Goal: Task Accomplishment & Management: Complete application form

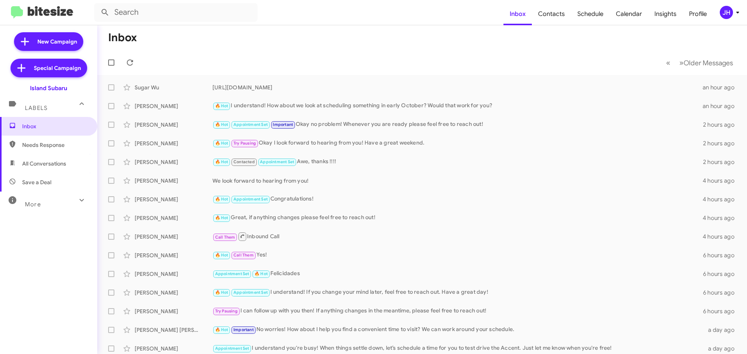
click at [728, 10] on div "JH" at bounding box center [726, 12] width 13 height 13
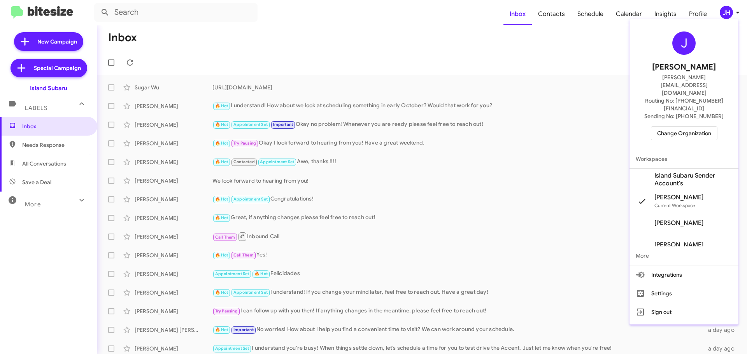
click at [679, 126] on button "Change Organization" at bounding box center [684, 133] width 67 height 14
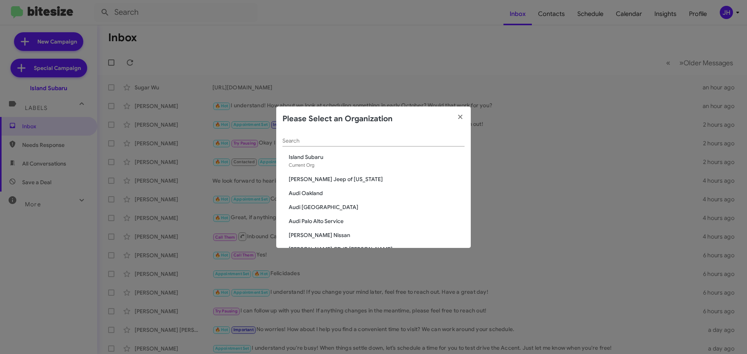
click at [306, 140] on input "Search" at bounding box center [373, 141] width 182 height 6
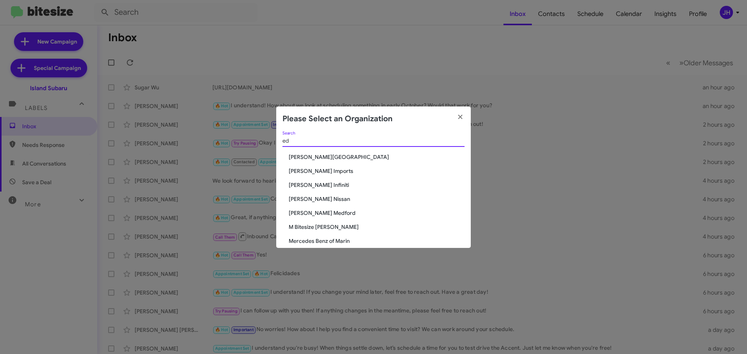
type input "ed"
click at [307, 197] on span "Ed Hicks Nissan" at bounding box center [377, 199] width 176 height 8
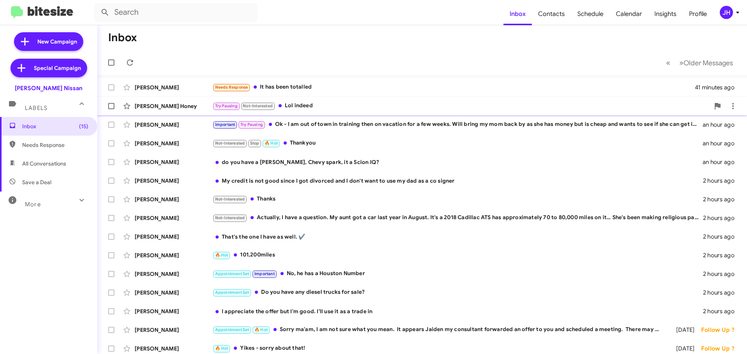
click at [357, 103] on div "Try Pausing Not-Interested Lol indeed" at bounding box center [460, 106] width 497 height 9
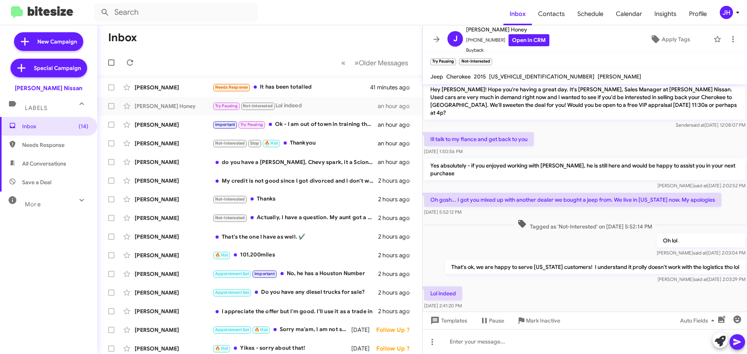
scroll to position [63, 0]
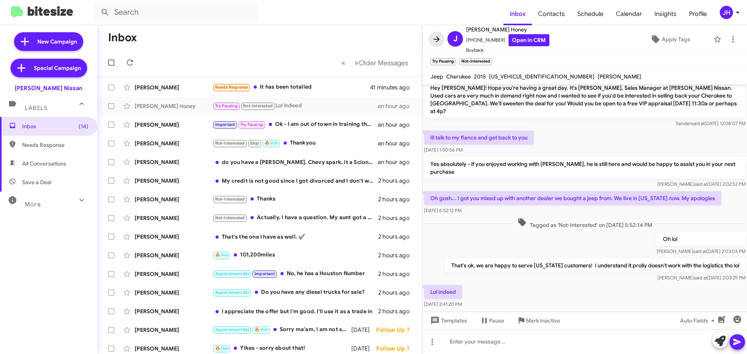
click at [433, 39] on icon at bounding box center [436, 39] width 9 height 9
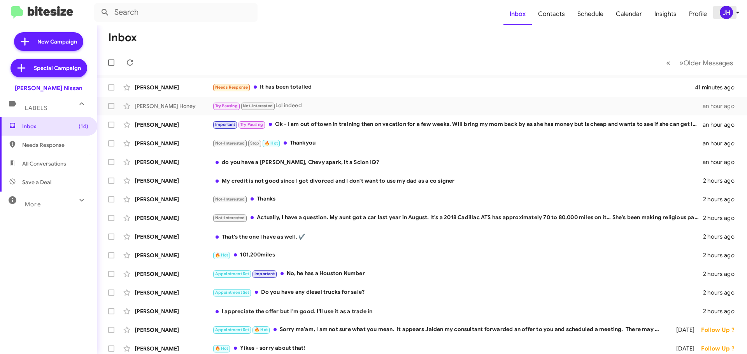
click at [723, 17] on div "JH" at bounding box center [726, 12] width 13 height 13
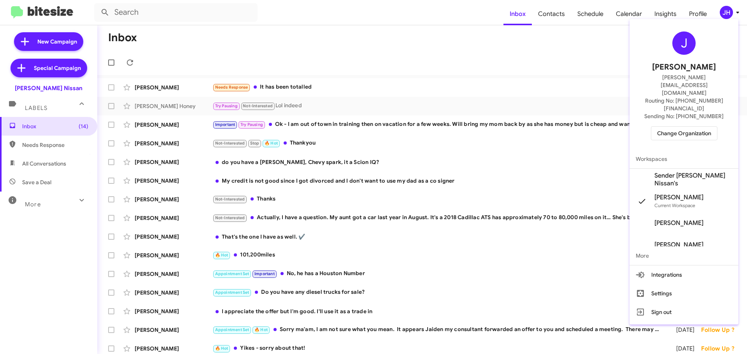
click at [667, 169] on span "Sender Ed Hicks Nissan's" at bounding box center [683, 180] width 109 height 22
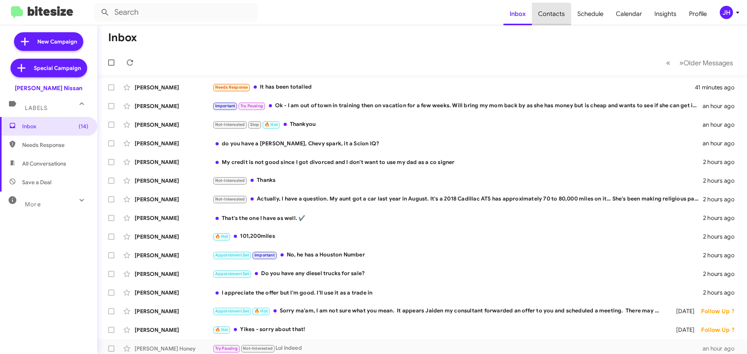
click at [552, 19] on span "Contacts" at bounding box center [551, 14] width 39 height 23
type input "in:groups"
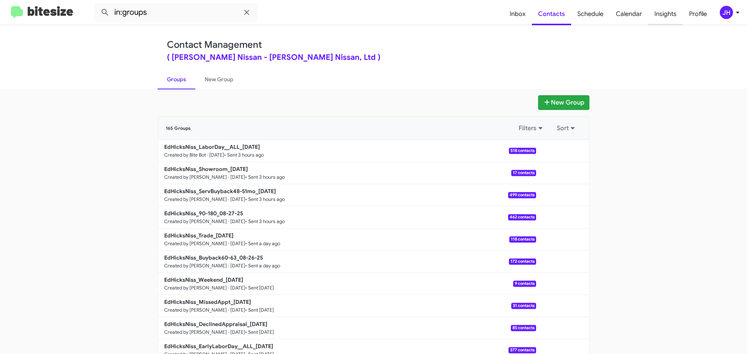
click at [662, 10] on span "Insights" at bounding box center [665, 14] width 35 height 23
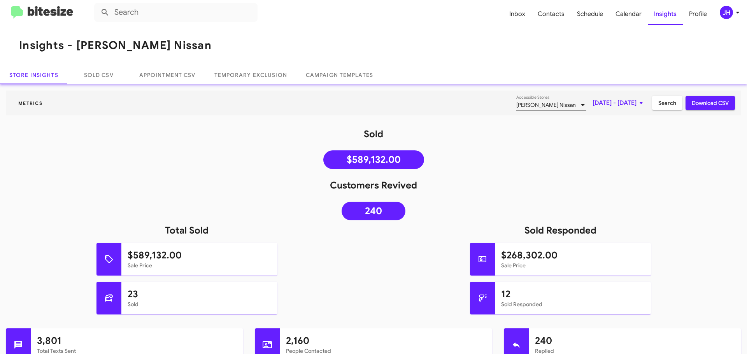
click at [692, 107] on span "Download CSV" at bounding box center [710, 103] width 37 height 14
click at [523, 21] on span "Inbox" at bounding box center [517, 14] width 28 height 23
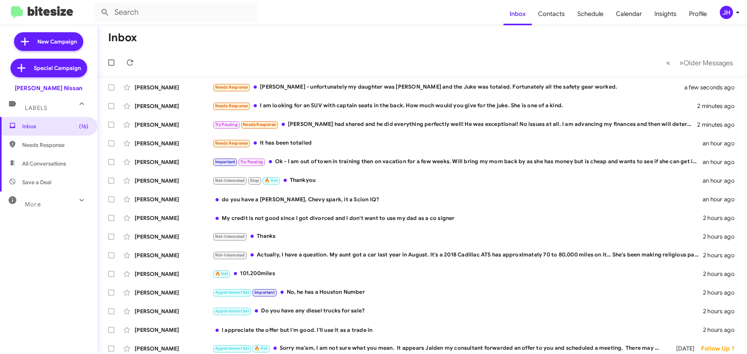
click at [729, 16] on div "JH" at bounding box center [726, 12] width 13 height 13
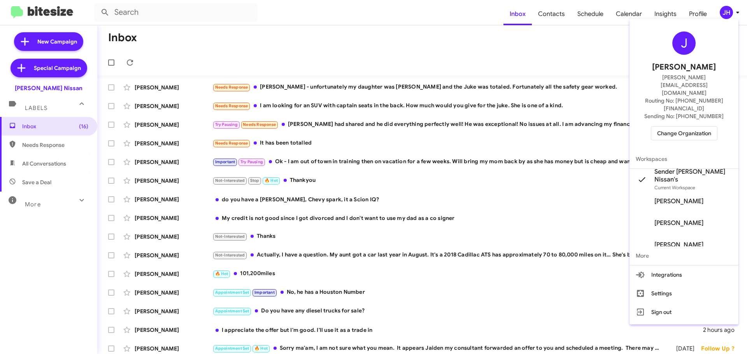
click at [452, 9] on div at bounding box center [373, 177] width 747 height 354
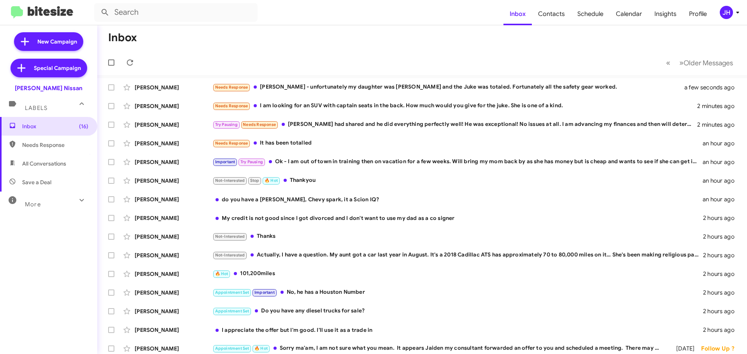
click at [728, 18] on div "JH" at bounding box center [726, 12] width 13 height 13
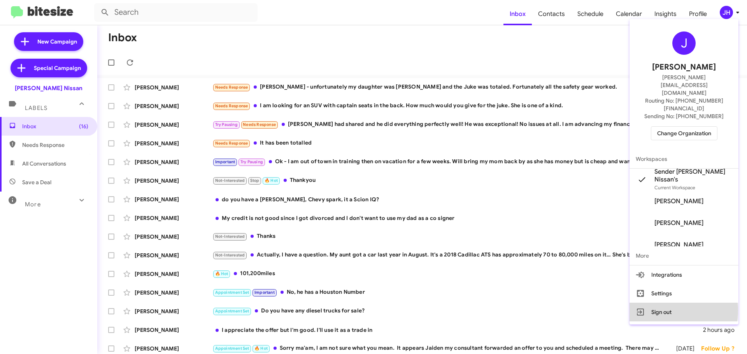
click at [664, 303] on button "Sign out" at bounding box center [683, 312] width 109 height 19
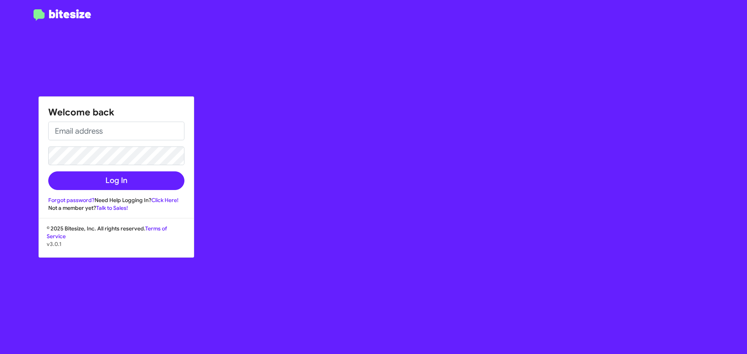
type input "[PERSON_NAME][EMAIL_ADDRESS][DOMAIN_NAME]"
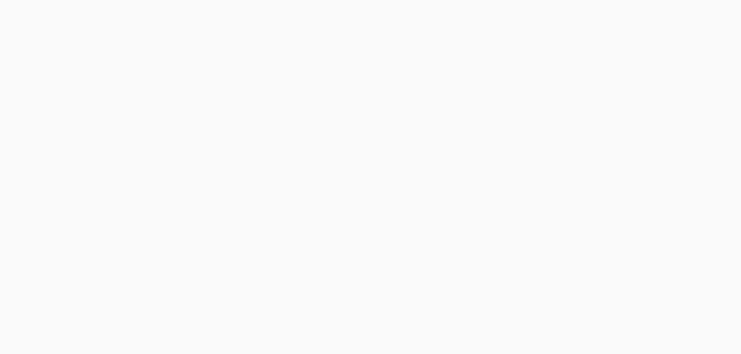
select select "24 MONTHS"
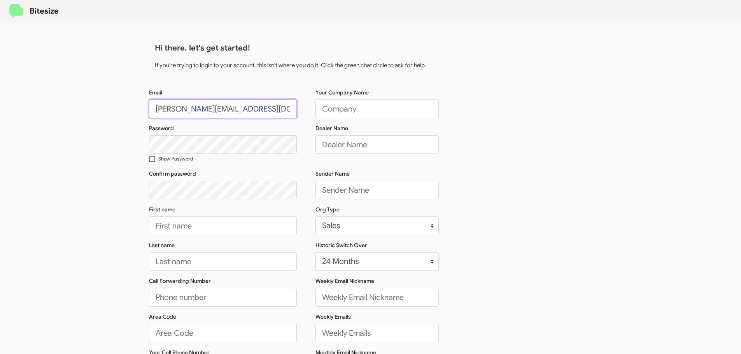
click at [201, 110] on input "[PERSON_NAME][EMAIL_ADDRESS][DOMAIN_NAME]" at bounding box center [223, 109] width 148 height 19
type input "[EMAIL_ADDRESS][DOMAIN_NAME]"
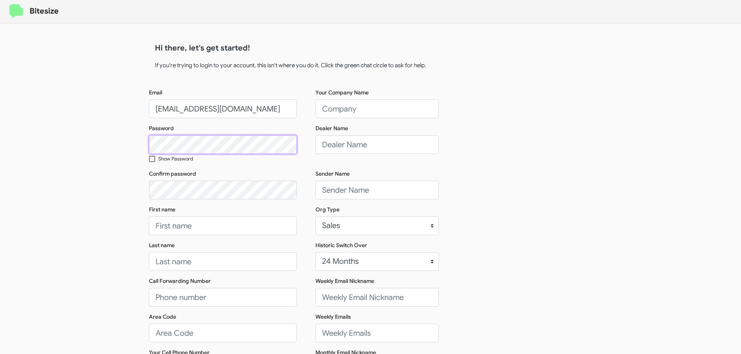
scroll to position [0, 0]
click at [92, 148] on div "Bitesize Hi there, let's get started! If you're trying to login to your account…" at bounding box center [370, 239] width 741 height 478
click at [151, 158] on span at bounding box center [152, 159] width 6 height 6
click at [152, 162] on input "Show Password" at bounding box center [152, 162] width 0 height 0
checkbox input "true"
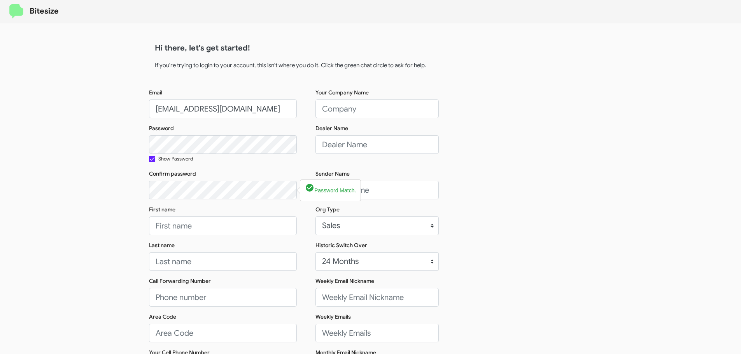
click at [131, 188] on div "Bitesize Hi there, let's get started! If you're trying to login to your account…" at bounding box center [370, 239] width 741 height 478
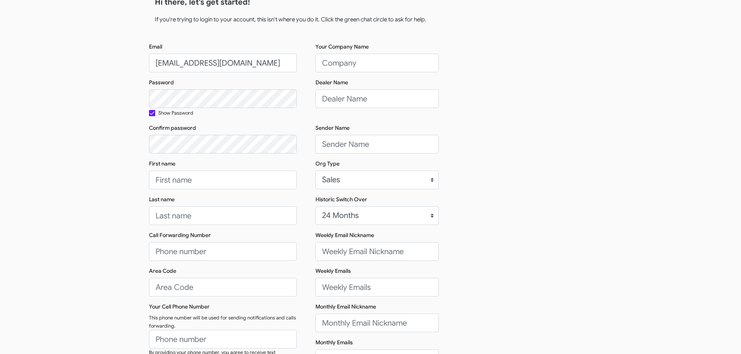
scroll to position [78, 0]
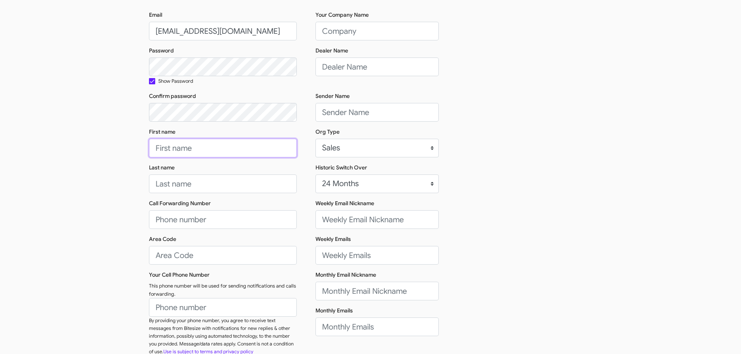
click at [179, 146] on input "First name" at bounding box center [223, 148] width 148 height 19
type input "Sender"
click at [187, 184] on input "Last name" at bounding box center [223, 184] width 148 height 19
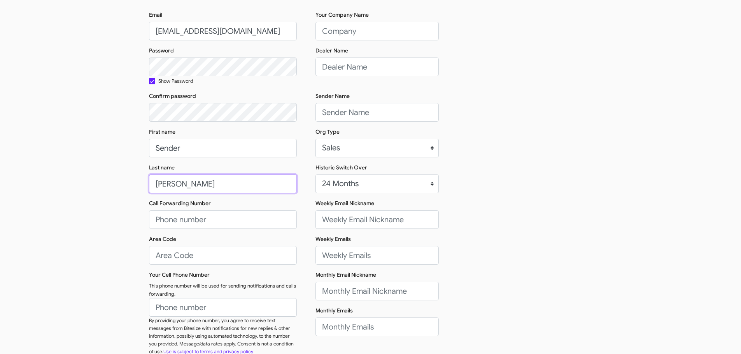
click at [168, 189] on input "[PERSON_NAME]" at bounding box center [223, 184] width 148 height 19
paste input "Chevrolet Buick"
type input "[PERSON_NAME] Chevrolet Buick"
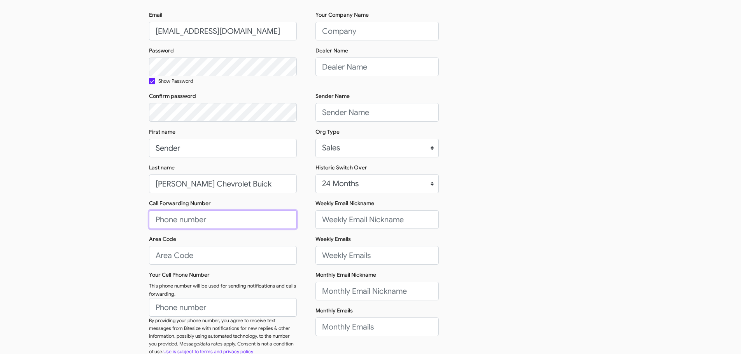
click at [214, 218] on input "Call Forwarding Number" at bounding box center [223, 219] width 148 height 19
click at [195, 264] on input "Area Code" at bounding box center [223, 255] width 148 height 19
type input "4103567000"
click at [179, 308] on input "Your Cell Phone Number" at bounding box center [223, 307] width 148 height 19
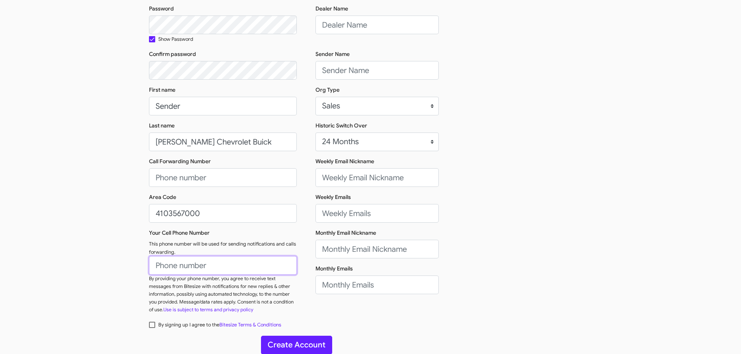
scroll to position [123, 0]
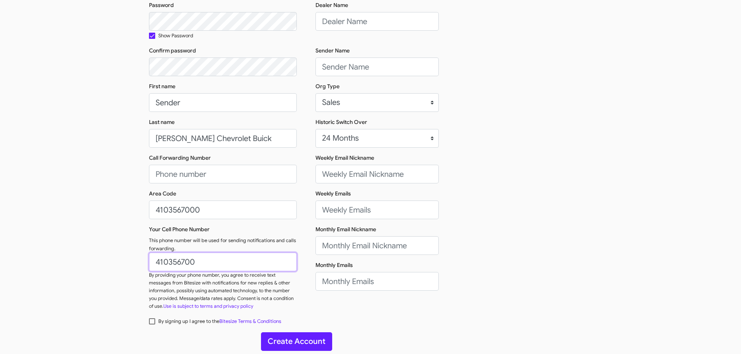
type input "410356700"
click at [473, 121] on div "Email [EMAIL_ADDRESS][DOMAIN_NAME] Password Show Password Confirm password Firs…" at bounding box center [370, 140] width 443 height 351
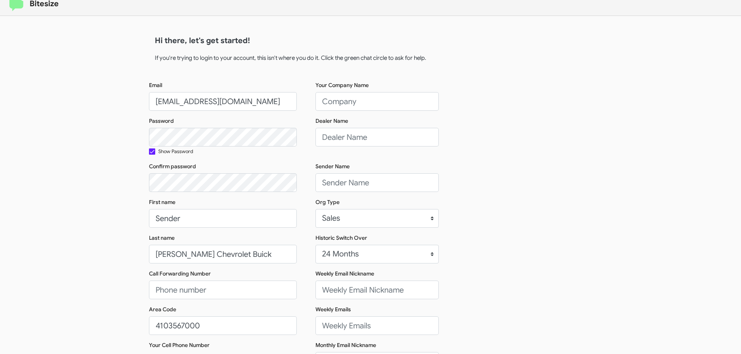
scroll to position [7, 0]
click at [179, 258] on input "[PERSON_NAME] Chevrolet Buick" at bounding box center [223, 255] width 148 height 19
click at [327, 107] on input "Your Company Name" at bounding box center [376, 102] width 123 height 19
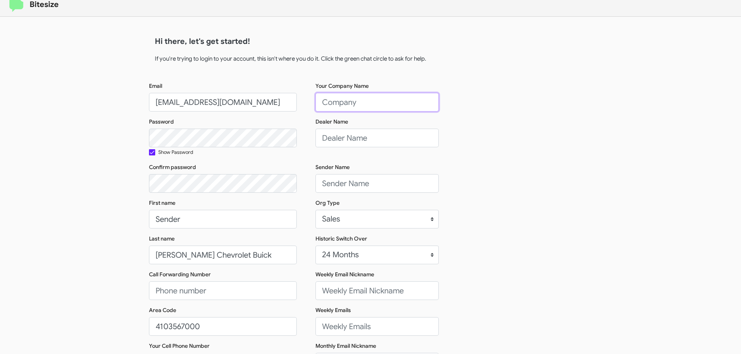
paste input "[PERSON_NAME] Chevrolet Buick"
type input "[PERSON_NAME] Chevrolet Buick"
click at [335, 138] on input "Dealer Name" at bounding box center [376, 138] width 123 height 19
paste input "[PERSON_NAME] Chevrolet Buick"
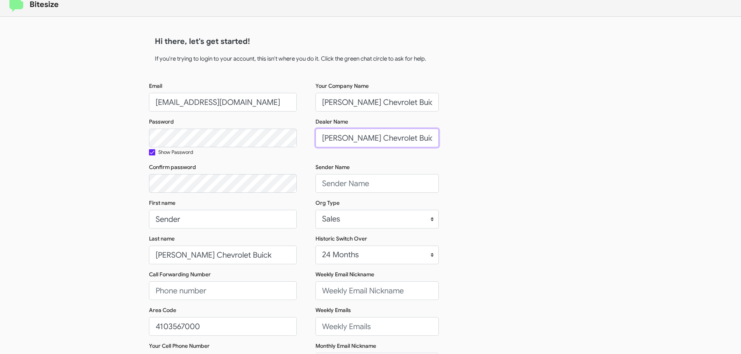
type input "[PERSON_NAME] Chevrolet Buick"
click at [352, 184] on input "Sender Name" at bounding box center [376, 183] width 123 height 19
click at [350, 187] on input "Sender Name" at bounding box center [376, 183] width 123 height 19
paste input "[PERSON_NAME]"
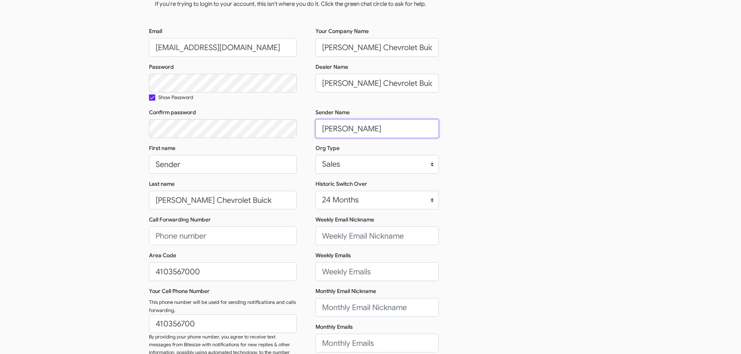
scroll to position [84, 0]
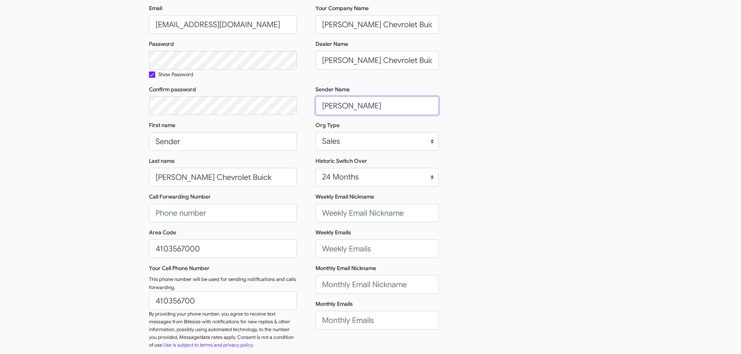
type input "[PERSON_NAME]"
click at [206, 210] on input "Call Forwarding Number" at bounding box center [223, 213] width 148 height 19
click at [175, 250] on input "4103567000" at bounding box center [223, 249] width 148 height 19
click at [168, 211] on input "Call Forwarding Number" at bounding box center [223, 213] width 148 height 19
type input "[PHONE_NUMBER]"
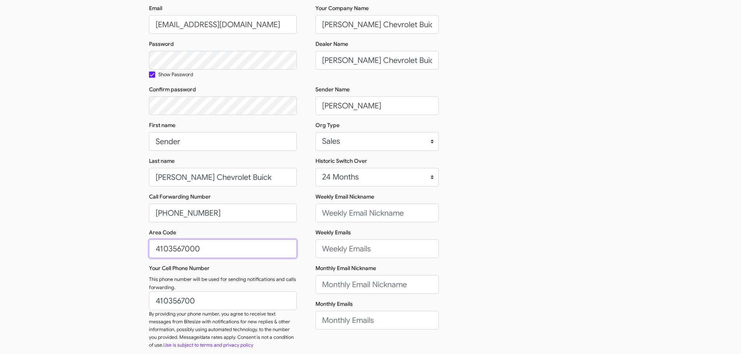
drag, startPoint x: 201, startPoint y: 246, endPoint x: 170, endPoint y: 250, distance: 30.9
click at [170, 250] on input "4103567000" at bounding box center [223, 249] width 148 height 19
type input "410"
click at [81, 221] on div "Bitesize Hi there, let's get started! If you're trying to login to your account…" at bounding box center [370, 155] width 741 height 478
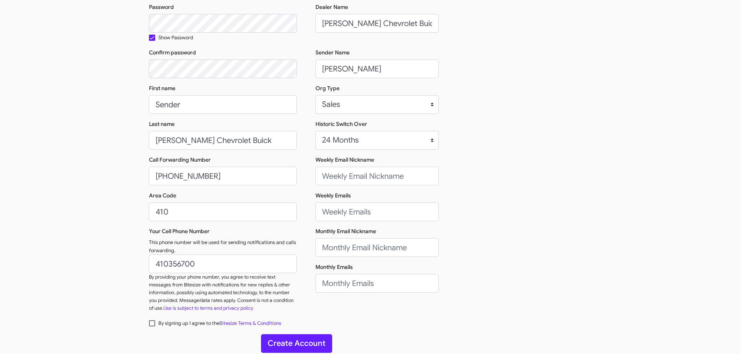
scroll to position [123, 0]
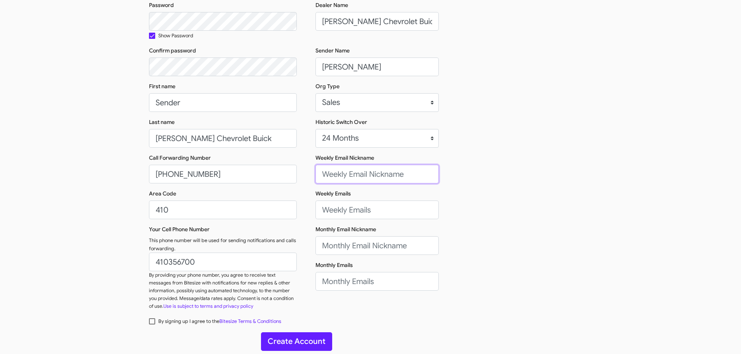
click at [348, 177] on input "Weekly Email Nickname" at bounding box center [376, 174] width 123 height 19
paste input "[PERSON_NAME], [PERSON_NAME]"
type input "[PERSON_NAME], [PERSON_NAME]"
click at [333, 249] on input "Monthly Email Nickname" at bounding box center [376, 245] width 123 height 19
paste input "[PERSON_NAME], [PERSON_NAME]"
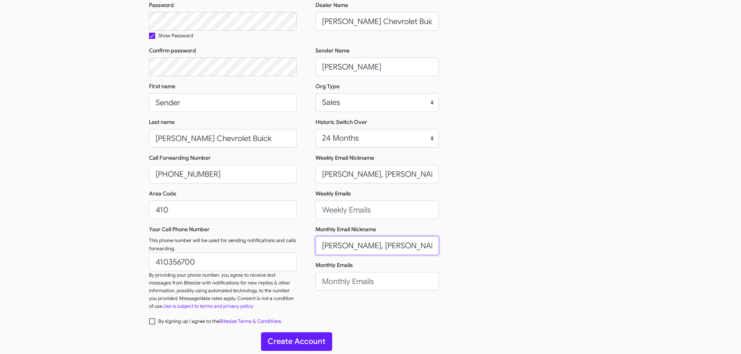
type input "[PERSON_NAME], [PERSON_NAME]"
click at [378, 174] on input "[PERSON_NAME], [PERSON_NAME]" at bounding box center [376, 174] width 123 height 19
type input "[PERSON_NAME], [PERSON_NAME], and [PERSON_NAME]"
click at [379, 247] on input "[PERSON_NAME], [PERSON_NAME]" at bounding box center [376, 245] width 123 height 19
type input "[PERSON_NAME], [PERSON_NAME], and [PERSON_NAME]"
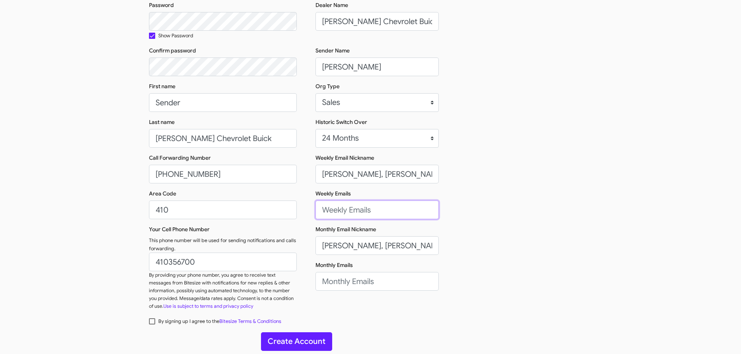
click at [374, 213] on input "Weekly Emails" at bounding box center [376, 210] width 123 height 19
click at [358, 214] on input "Weekly Emails" at bounding box center [376, 210] width 123 height 19
paste input "[EMAIL_ADDRESS][DOMAIN_NAME];[PERSON_NAME][EMAIL_ADDRESS][DOMAIN_NAME];[EMAIL_A…"
type input "[EMAIL_ADDRESS][DOMAIN_NAME];[PERSON_NAME][EMAIL_ADDRESS][DOMAIN_NAME];[EMAIL_A…"
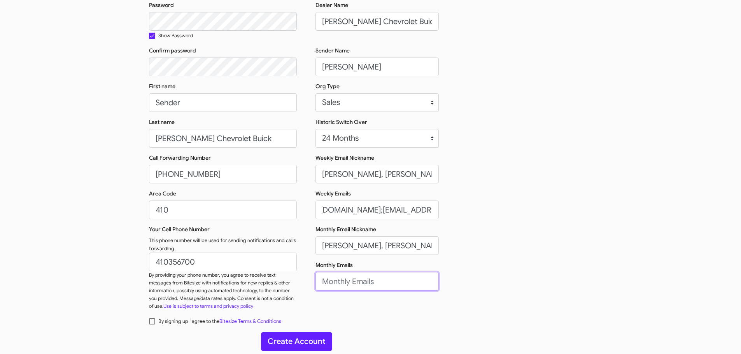
scroll to position [0, 0]
click at [352, 284] on input "Monthly Emails" at bounding box center [376, 281] width 123 height 19
paste input "[EMAIL_ADDRESS][DOMAIN_NAME];[PERSON_NAME][EMAIL_ADDRESS][DOMAIN_NAME];[EMAIL_A…"
type input "[EMAIL_ADDRESS][DOMAIN_NAME];[PERSON_NAME][EMAIL_ADDRESS][DOMAIN_NAME];[EMAIL_A…"
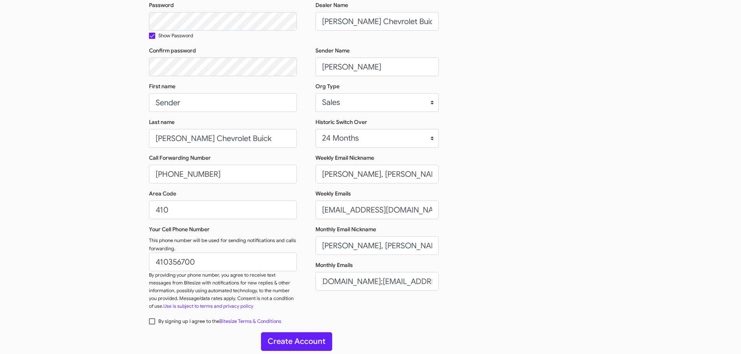
scroll to position [0, 0]
click at [487, 257] on div "Email [EMAIL_ADDRESS][DOMAIN_NAME] Password Show Password Confirm password Firs…" at bounding box center [370, 140] width 443 height 351
click at [149, 322] on span at bounding box center [152, 322] width 6 height 6
click at [152, 325] on input "By signing up I agree to the Bitesize Terms & Conditions" at bounding box center [152, 325] width 0 height 0
checkbox input "true"
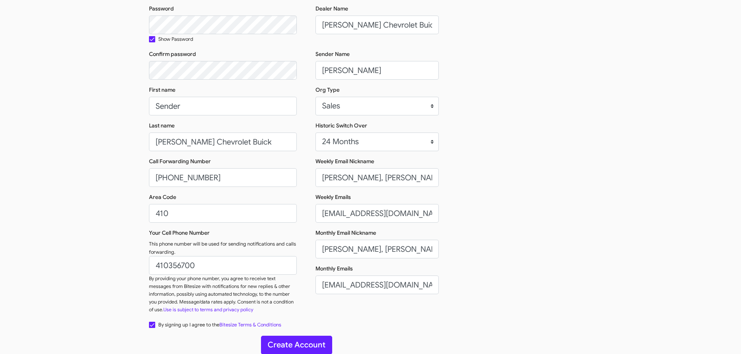
scroll to position [123, 0]
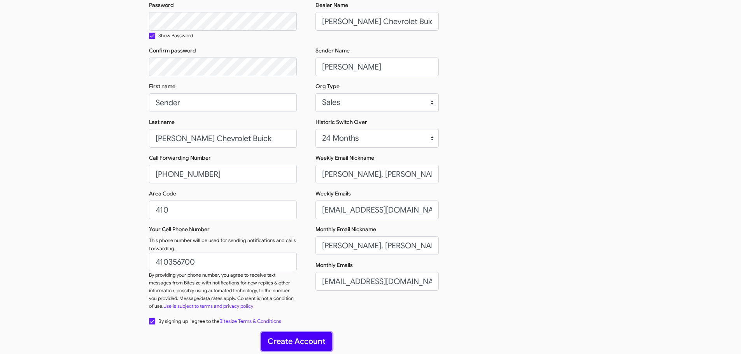
click at [282, 340] on button "Create Account" at bounding box center [296, 342] width 71 height 19
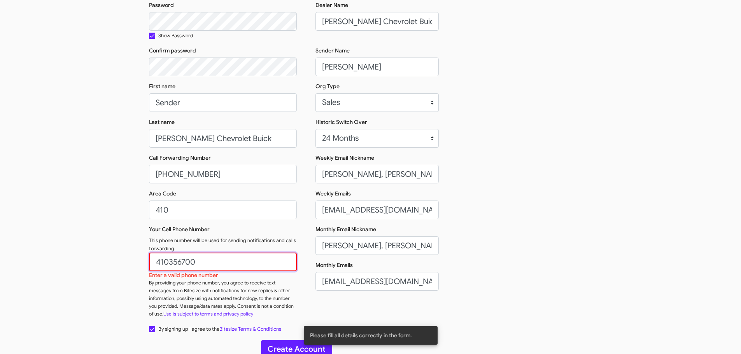
click at [216, 264] on input "410356700" at bounding box center [223, 262] width 148 height 19
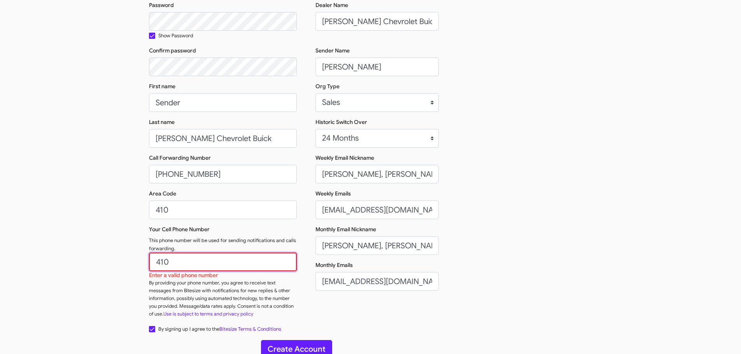
click at [219, 266] on input "410" at bounding box center [223, 262] width 148 height 19
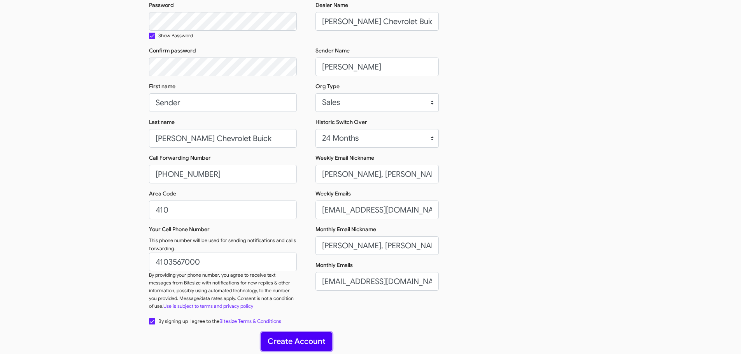
type input "[PHONE_NUMBER]"
click at [296, 340] on button "Create Account" at bounding box center [296, 342] width 71 height 19
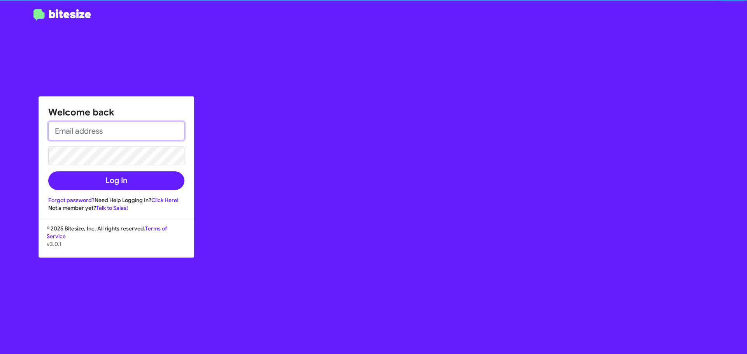
type input "[PERSON_NAME][EMAIL_ADDRESS][DOMAIN_NAME]"
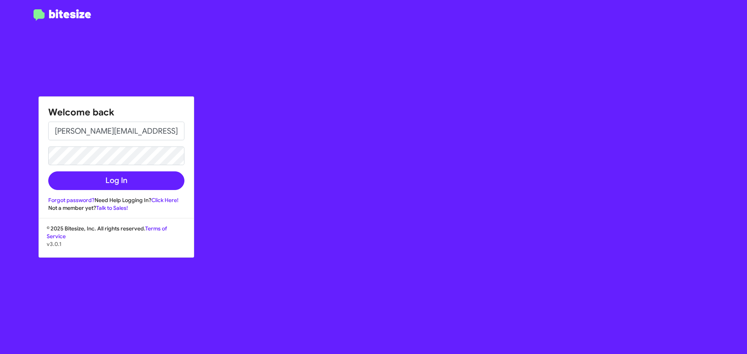
click at [354, 158] on div "Welcome back [PERSON_NAME][EMAIL_ADDRESS][DOMAIN_NAME] Log In Forgot password? …" at bounding box center [435, 177] width 622 height 354
